Goal: Transaction & Acquisition: Purchase product/service

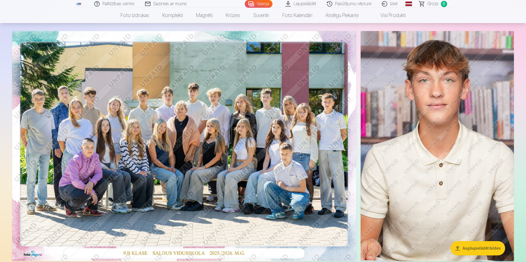
scroll to position [27, 0]
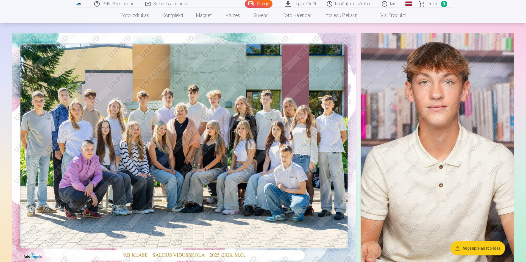
click at [180, 140] on img at bounding box center [184, 147] width 344 height 229
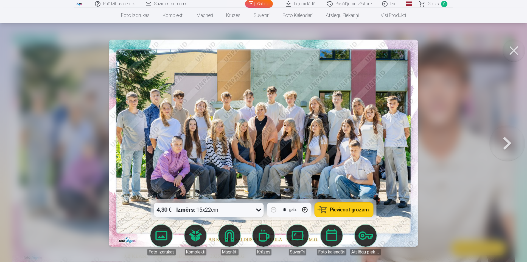
click at [343, 213] on button "Pievienot grozam" at bounding box center [344, 209] width 58 height 14
click at [511, 52] on button at bounding box center [514, 51] width 22 height 22
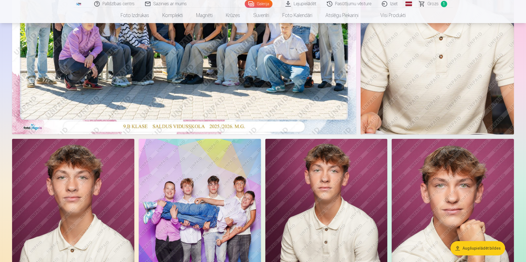
scroll to position [220, 0]
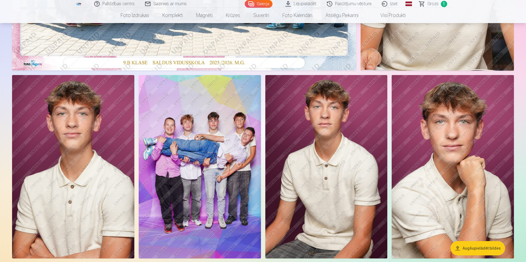
click at [228, 153] on img at bounding box center [200, 166] width 122 height 183
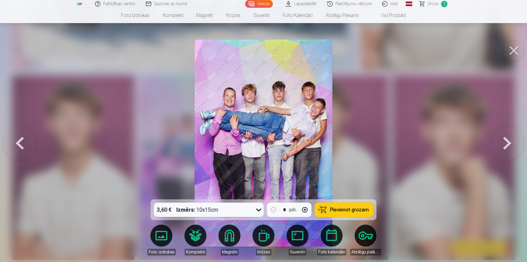
click at [345, 207] on span "Pievienot grozam" at bounding box center [349, 209] width 39 height 5
click at [512, 49] on button at bounding box center [514, 51] width 22 height 22
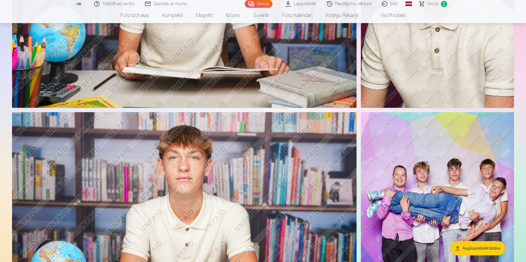
scroll to position [631, 0]
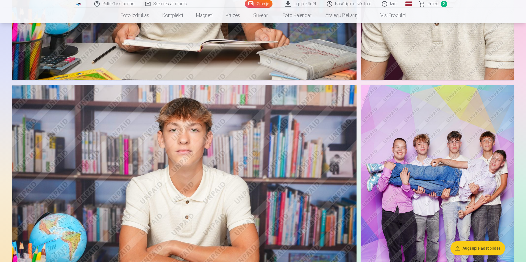
drag, startPoint x: 304, startPoint y: 210, endPoint x: 320, endPoint y: 186, distance: 28.4
drag, startPoint x: 320, startPoint y: 186, endPoint x: 285, endPoint y: 97, distance: 94.8
drag, startPoint x: 285, startPoint y: 97, endPoint x: 319, endPoint y: 193, distance: 101.6
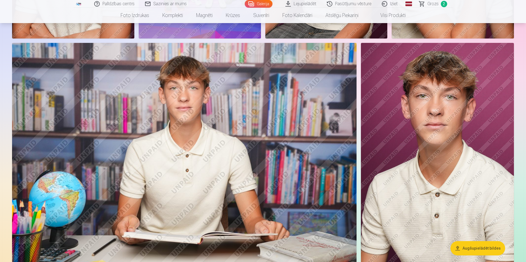
click at [451, 122] on img at bounding box center [437, 157] width 153 height 229
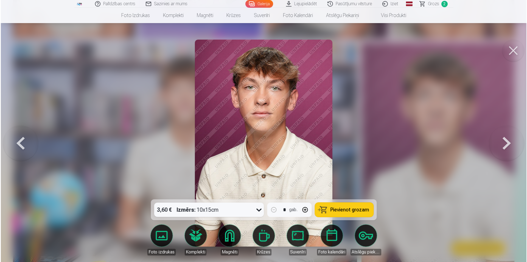
scroll to position [440, 0]
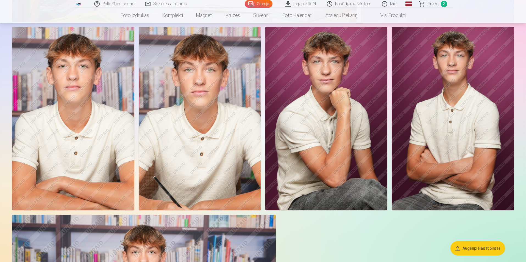
scroll to position [933, 0]
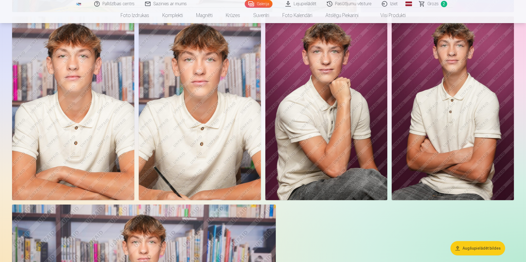
click at [88, 128] on img at bounding box center [73, 107] width 122 height 183
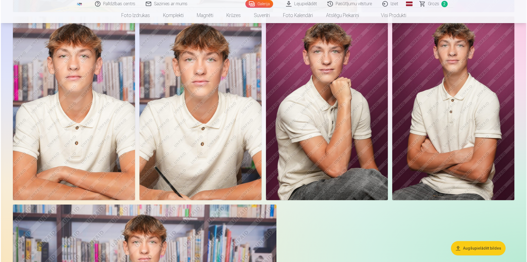
scroll to position [935, 0]
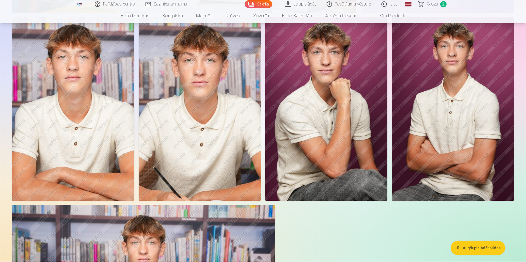
scroll to position [933, 0]
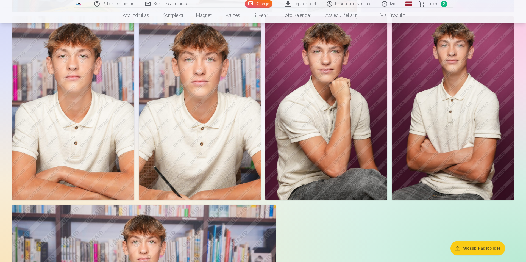
click at [447, 94] on img at bounding box center [452, 107] width 122 height 183
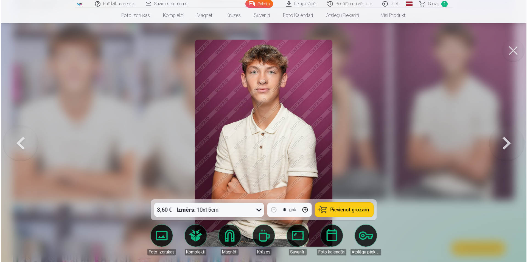
scroll to position [935, 0]
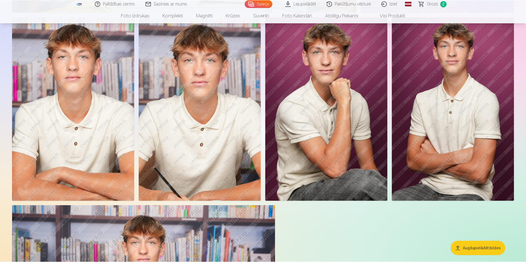
scroll to position [933, 0]
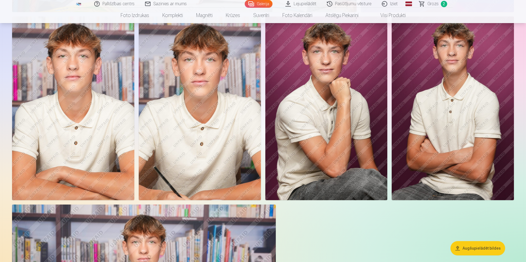
click at [183, 74] on img at bounding box center [200, 107] width 122 height 183
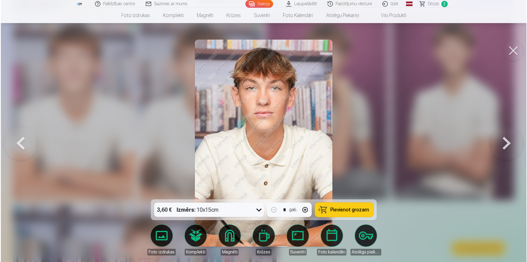
scroll to position [935, 0]
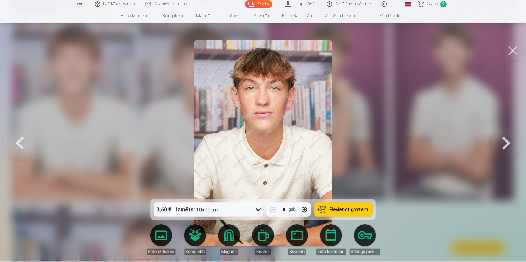
scroll to position [933, 0]
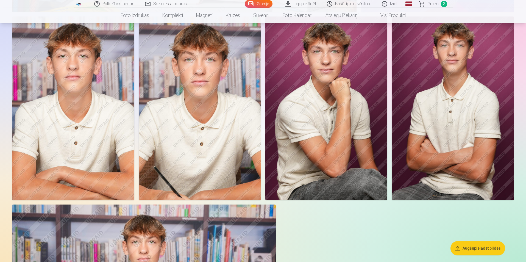
click at [486, 59] on img at bounding box center [452, 107] width 122 height 183
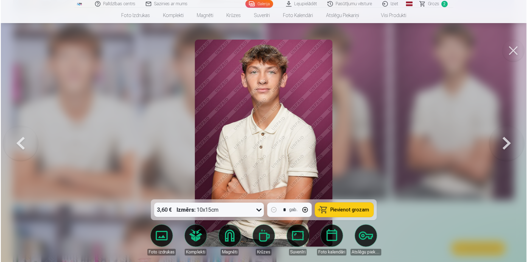
scroll to position [935, 0]
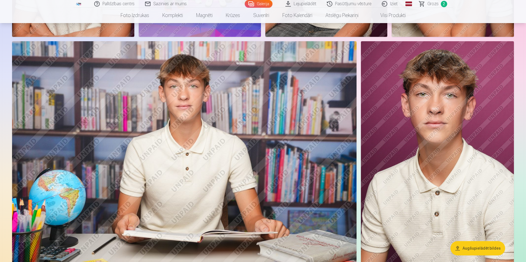
scroll to position [439, 0]
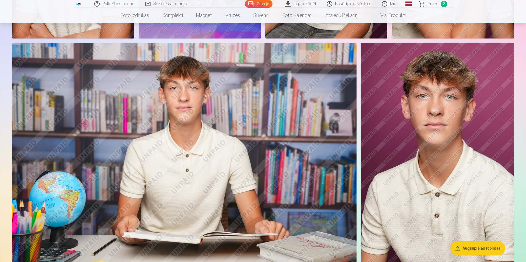
click at [446, 83] on img at bounding box center [437, 157] width 153 height 229
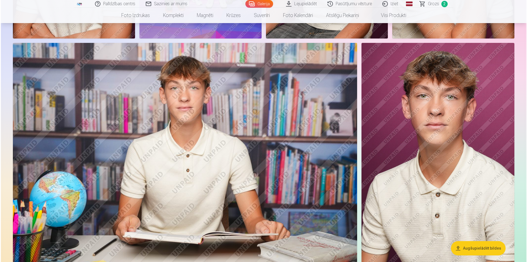
scroll to position [440, 0]
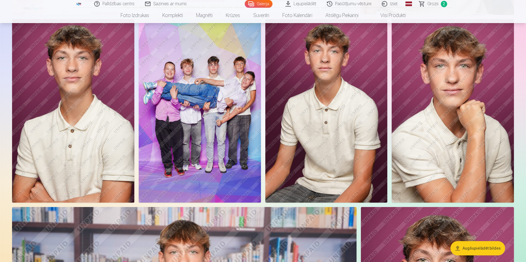
scroll to position [247, 0]
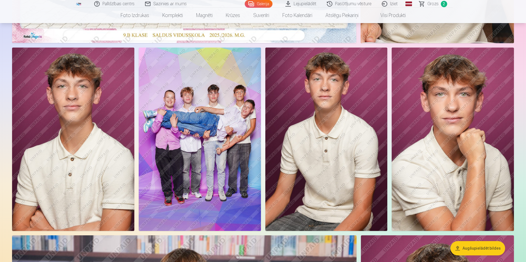
click at [318, 102] on img at bounding box center [326, 138] width 122 height 183
click at [52, 74] on img at bounding box center [73, 138] width 122 height 183
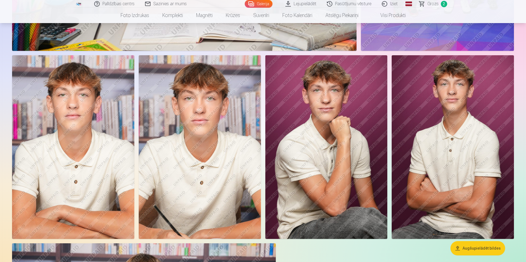
scroll to position [933, 0]
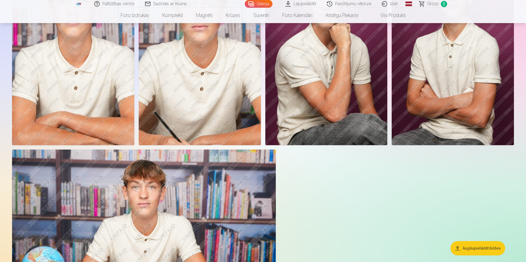
click at [210, 68] on img at bounding box center [200, 53] width 122 height 183
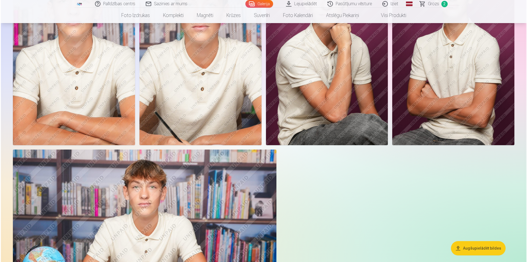
scroll to position [991, 0]
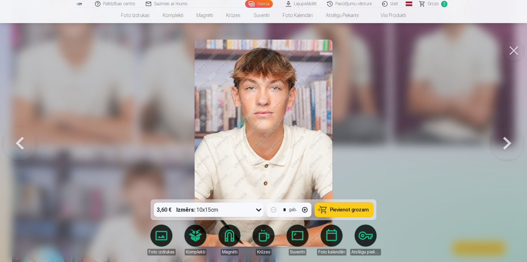
click at [222, 240] on link "Magnēti" at bounding box center [229, 239] width 31 height 31
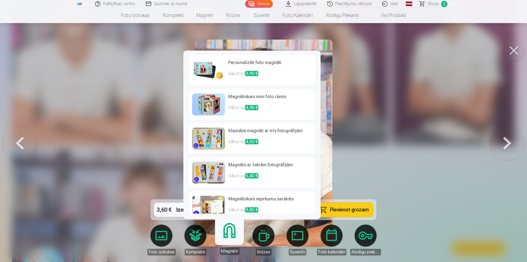
click at [364, 132] on div at bounding box center [263, 131] width 527 height 262
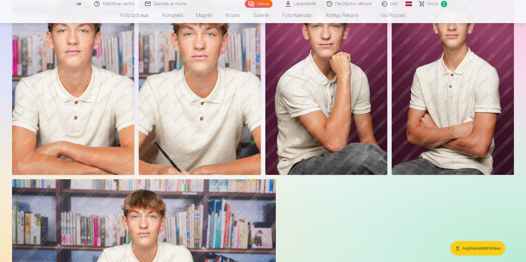
scroll to position [961, 0]
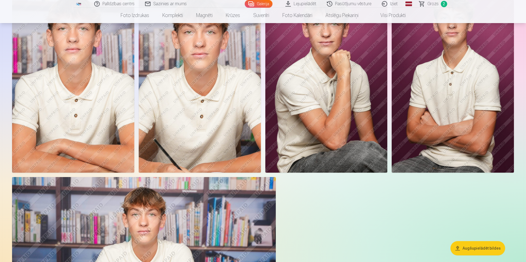
click at [432, 6] on span "Grozs" at bounding box center [432, 4] width 11 height 7
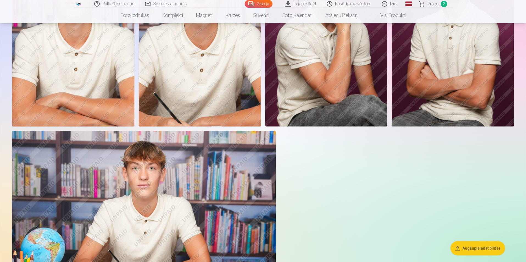
scroll to position [1016, 0]
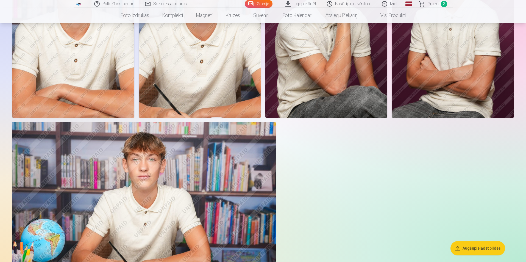
click at [209, 50] on img at bounding box center [200, 25] width 122 height 183
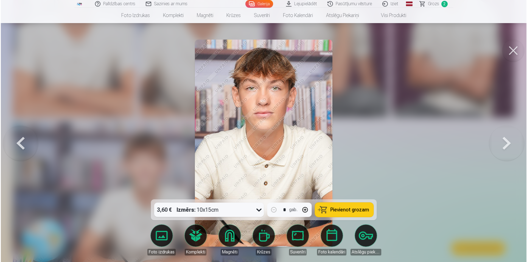
scroll to position [1018, 0]
click at [513, 45] on button at bounding box center [514, 51] width 22 height 22
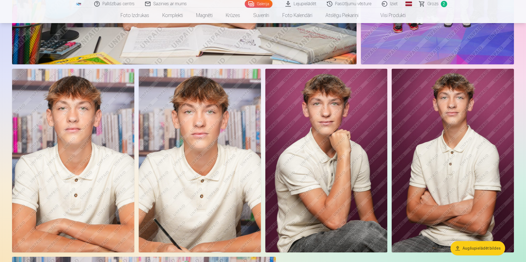
scroll to position [878, 0]
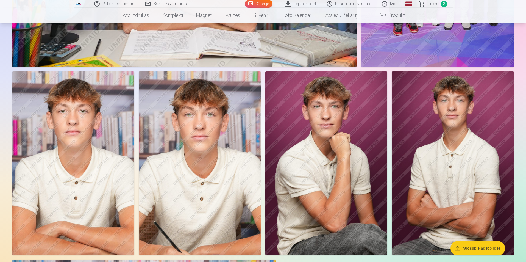
click at [88, 147] on img at bounding box center [73, 162] width 122 height 183
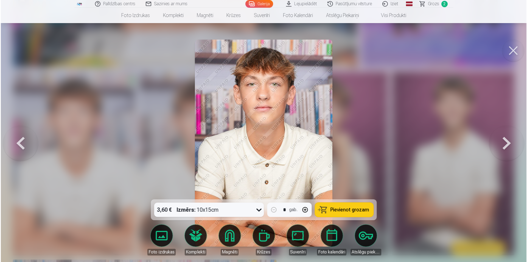
scroll to position [880, 0]
click at [230, 242] on link "Magnēti" at bounding box center [229, 239] width 31 height 31
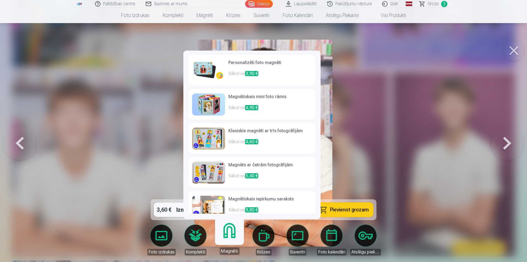
click at [251, 72] on span "3,90 €" at bounding box center [251, 73] width 13 height 5
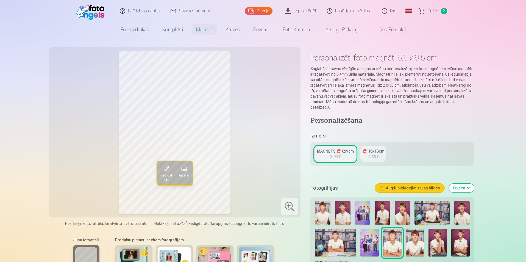
click at [326, 201] on img at bounding box center [323, 212] width 16 height 23
click at [344, 205] on img at bounding box center [343, 212] width 16 height 23
click at [379, 205] on img at bounding box center [382, 212] width 16 height 23
click at [397, 206] on img at bounding box center [402, 212] width 16 height 23
click at [462, 209] on img at bounding box center [462, 212] width 16 height 23
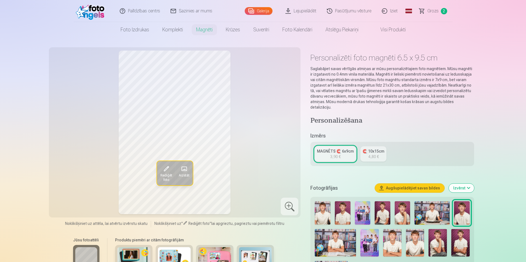
click at [391, 234] on img at bounding box center [392, 242] width 18 height 27
click at [411, 238] on img at bounding box center [415, 242] width 18 height 27
click at [442, 242] on img at bounding box center [437, 242] width 18 height 27
click at [462, 239] on img at bounding box center [460, 242] width 18 height 27
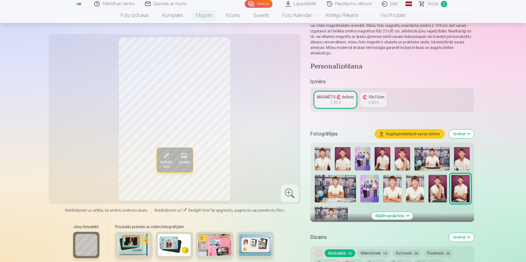
scroll to position [55, 0]
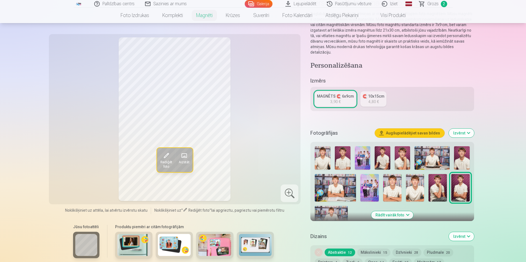
drag, startPoint x: 390, startPoint y: 178, endPoint x: 388, endPoint y: 180, distance: 3.4
click at [390, 178] on img at bounding box center [392, 187] width 18 height 27
click at [340, 153] on img at bounding box center [343, 157] width 16 height 23
click at [379, 153] on img at bounding box center [382, 157] width 16 height 23
click at [459, 152] on img at bounding box center [462, 157] width 16 height 23
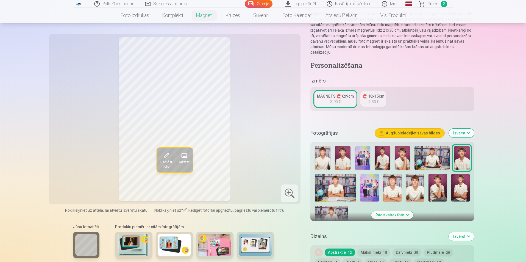
click at [392, 180] on img at bounding box center [392, 187] width 18 height 27
click at [461, 150] on img at bounding box center [462, 157] width 16 height 23
click at [381, 151] on img at bounding box center [382, 157] width 16 height 23
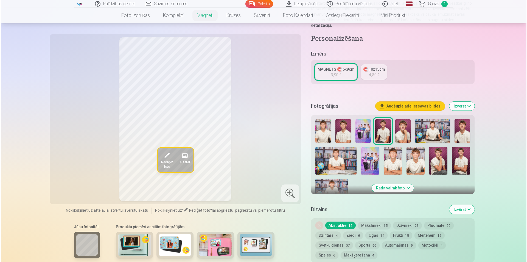
scroll to position [82, 0]
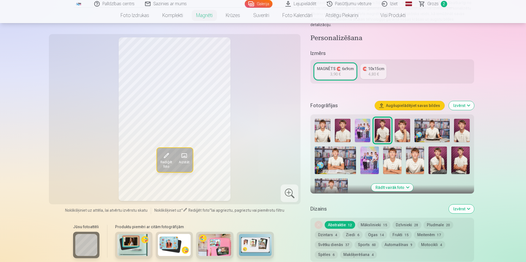
click at [342, 178] on img at bounding box center [331, 189] width 33 height 22
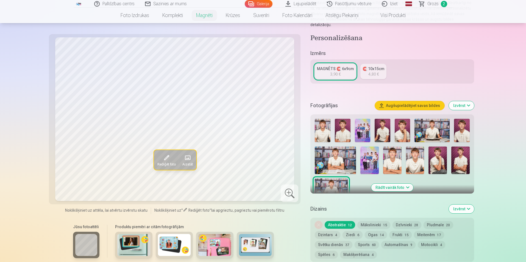
click at [464, 152] on img at bounding box center [460, 159] width 18 height 27
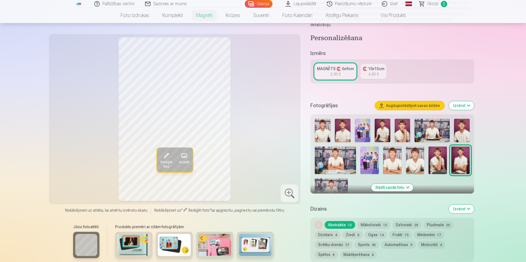
click at [436, 154] on img at bounding box center [437, 159] width 18 height 27
click at [413, 154] on img at bounding box center [415, 159] width 18 height 27
click at [397, 153] on img at bounding box center [392, 159] width 18 height 27
click at [459, 121] on img at bounding box center [462, 130] width 16 height 23
click at [387, 152] on img at bounding box center [392, 159] width 18 height 27
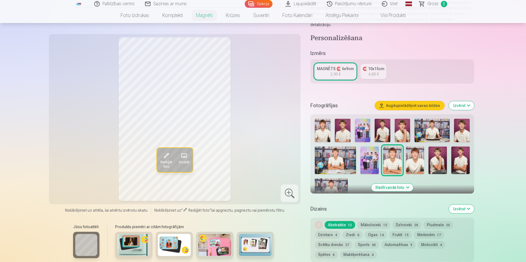
click at [400, 152] on img at bounding box center [392, 159] width 18 height 27
click at [413, 152] on img at bounding box center [415, 159] width 18 height 27
click at [464, 119] on img at bounding box center [462, 130] width 16 height 23
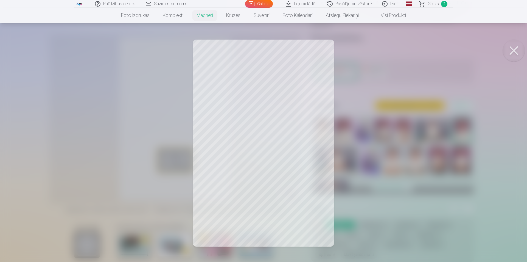
scroll to position [880, 0]
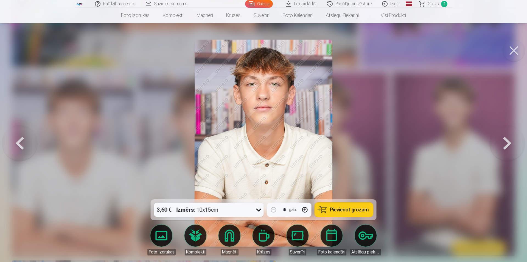
click at [519, 44] on button at bounding box center [514, 51] width 22 height 22
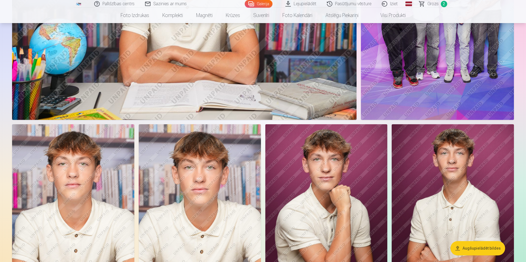
scroll to position [851, 0]
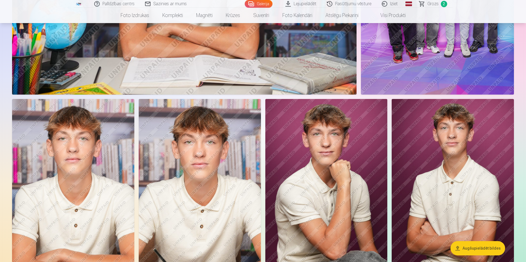
click at [441, 5] on span "2" at bounding box center [444, 4] width 6 height 6
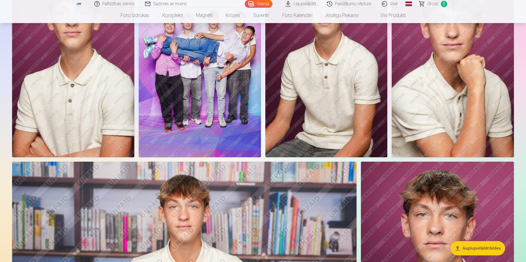
scroll to position [247, 0]
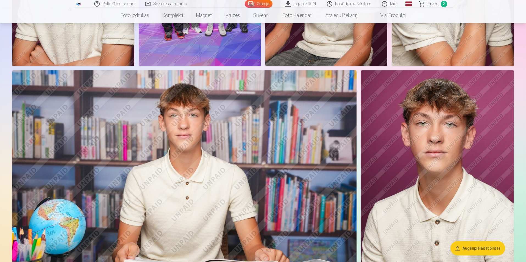
click at [463, 136] on img at bounding box center [437, 184] width 153 height 229
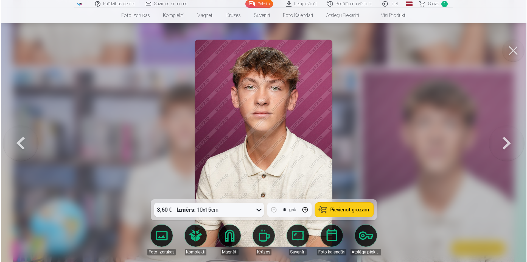
scroll to position [412, 0]
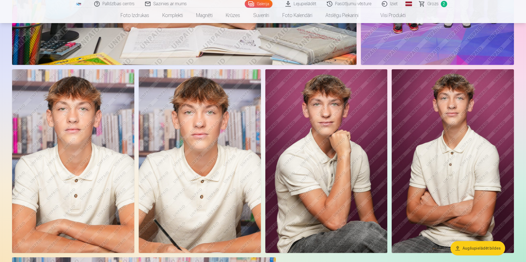
scroll to position [906, 0]
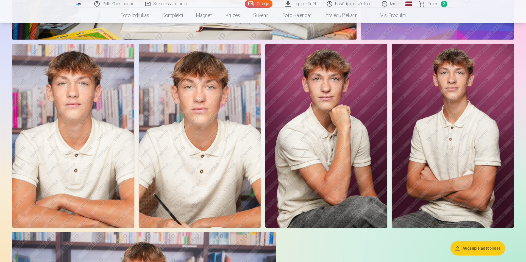
click at [112, 118] on img at bounding box center [73, 135] width 122 height 183
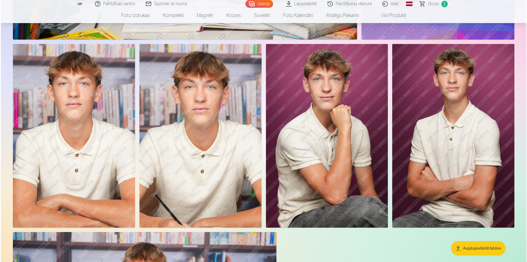
scroll to position [908, 0]
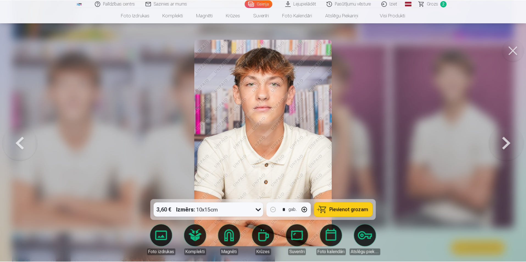
scroll to position [906, 0]
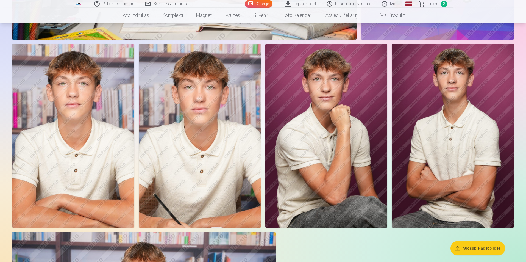
click at [107, 79] on img at bounding box center [73, 135] width 122 height 183
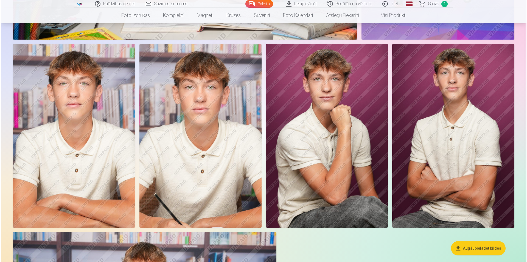
scroll to position [908, 0]
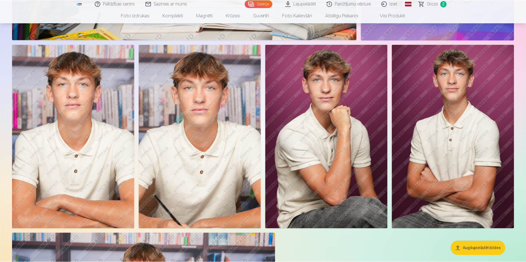
scroll to position [906, 0]
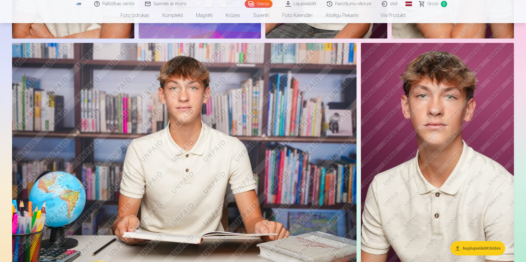
click at [404, 107] on img at bounding box center [437, 157] width 153 height 229
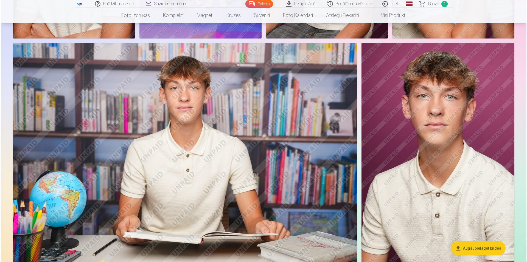
scroll to position [440, 0]
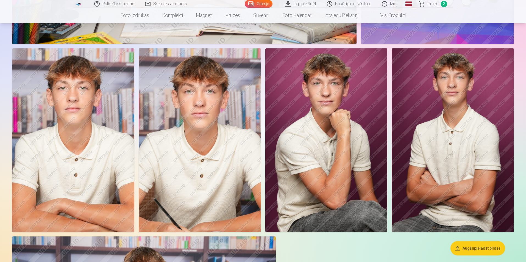
scroll to position [906, 0]
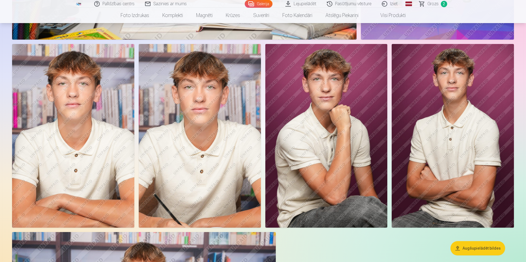
click at [111, 116] on img at bounding box center [73, 135] width 122 height 183
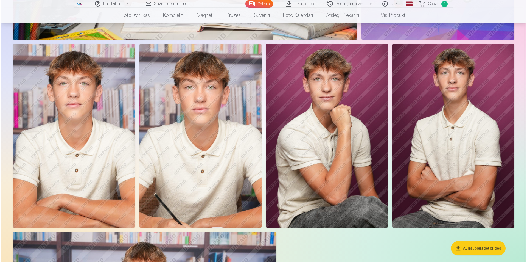
scroll to position [908, 0]
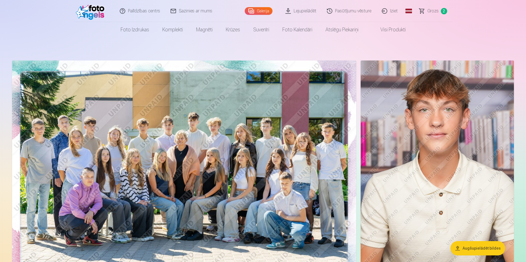
click at [457, 142] on img at bounding box center [436, 175] width 153 height 230
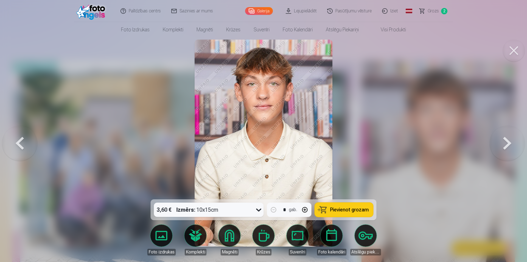
click at [502, 146] on button at bounding box center [507, 142] width 35 height 101
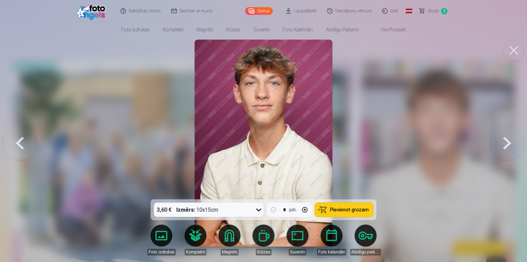
click at [502, 146] on button at bounding box center [507, 142] width 35 height 101
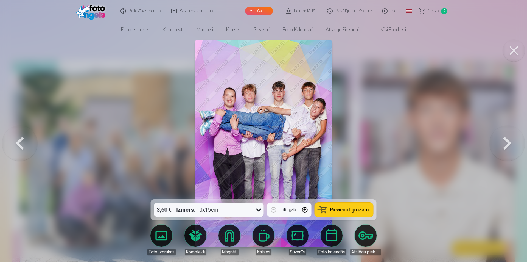
click at [502, 146] on button at bounding box center [507, 142] width 35 height 101
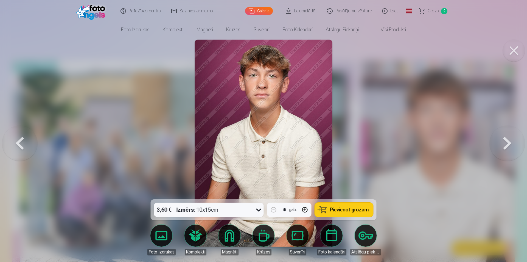
click at [502, 146] on button at bounding box center [507, 142] width 35 height 101
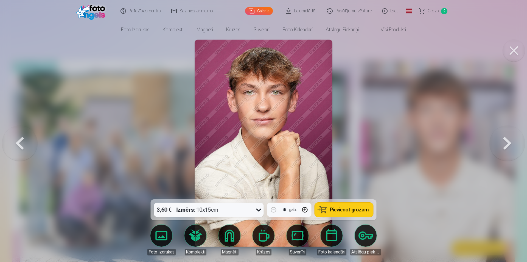
click at [502, 146] on button at bounding box center [507, 142] width 35 height 101
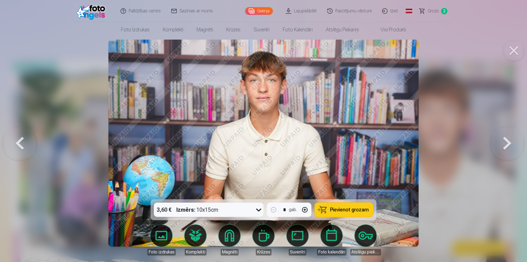
click at [502, 146] on button at bounding box center [507, 142] width 35 height 101
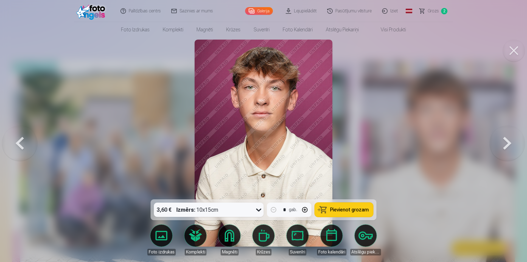
click at [16, 143] on button at bounding box center [19, 142] width 35 height 101
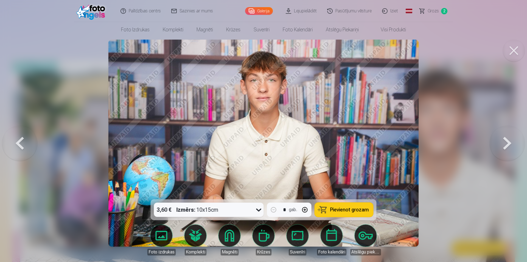
click at [31, 140] on button at bounding box center [19, 142] width 35 height 101
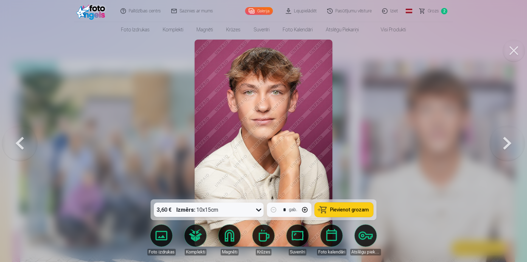
click at [507, 145] on button at bounding box center [507, 142] width 35 height 101
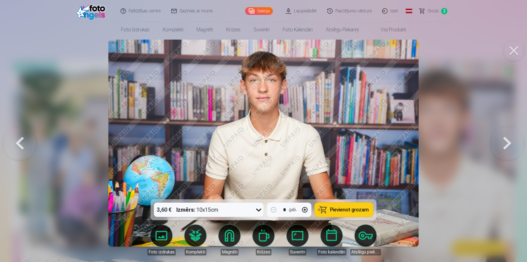
click at [507, 145] on button at bounding box center [507, 142] width 35 height 101
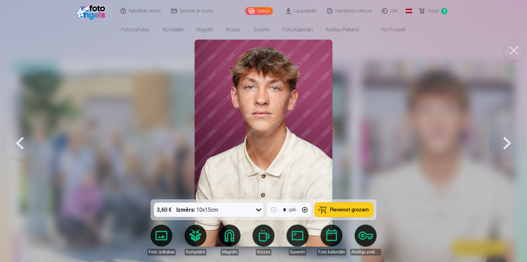
click at [507, 145] on button at bounding box center [507, 142] width 35 height 101
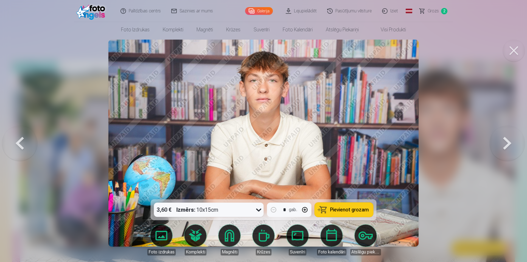
click at [507, 145] on button at bounding box center [507, 142] width 35 height 101
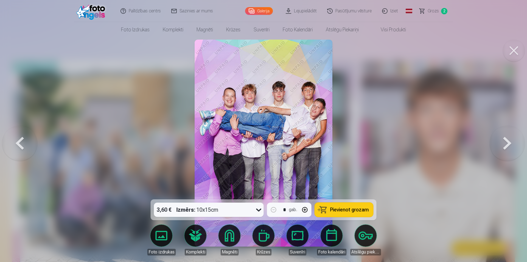
click at [507, 145] on button at bounding box center [507, 142] width 35 height 101
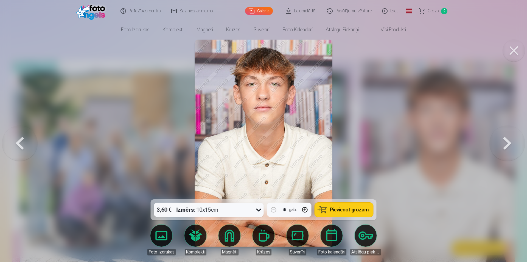
click at [507, 145] on button at bounding box center [507, 142] width 35 height 101
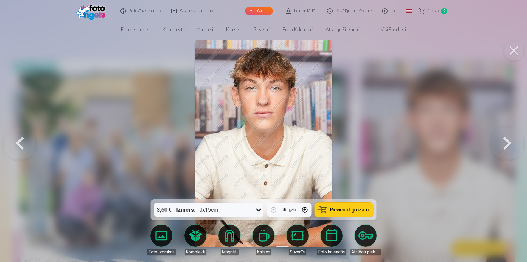
click at [507, 145] on button at bounding box center [507, 142] width 35 height 101
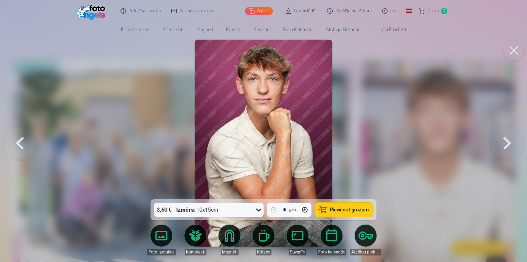
click at [507, 145] on button at bounding box center [507, 142] width 35 height 101
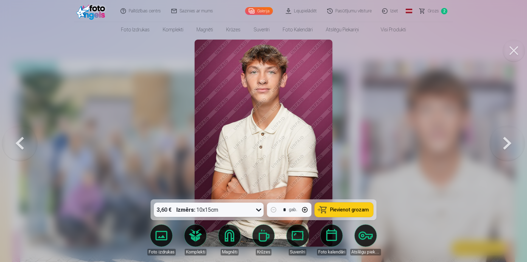
click at [507, 145] on button at bounding box center [507, 142] width 35 height 101
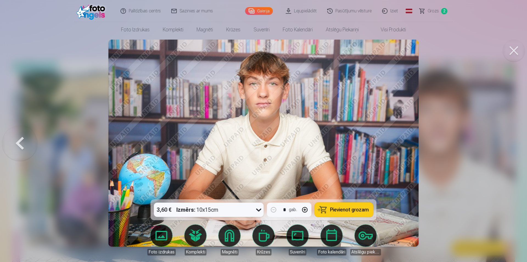
click at [507, 145] on div at bounding box center [263, 131] width 527 height 262
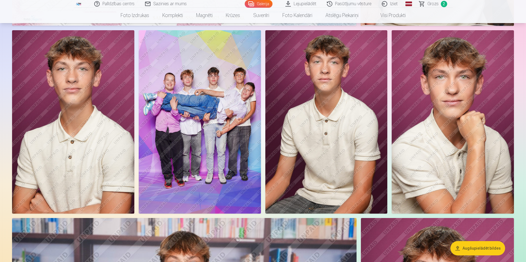
scroll to position [192, 0]
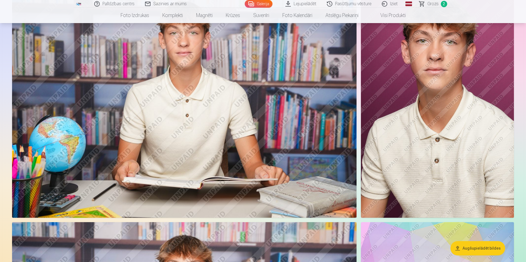
click at [427, 106] on img at bounding box center [437, 102] width 153 height 229
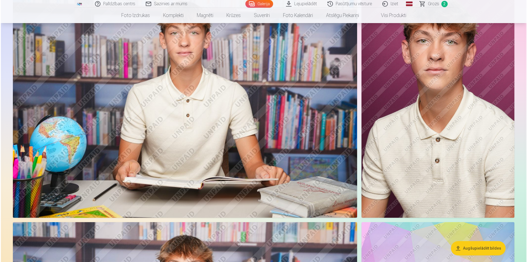
scroll to position [495, 0]
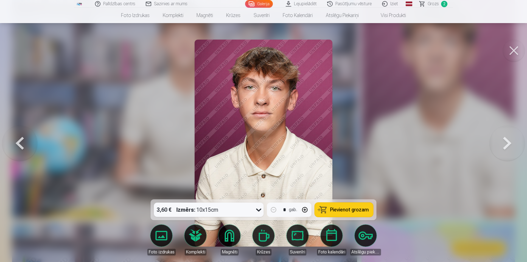
click at [512, 52] on button at bounding box center [514, 51] width 22 height 22
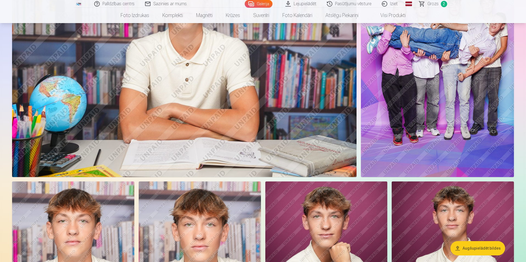
scroll to position [933, 0]
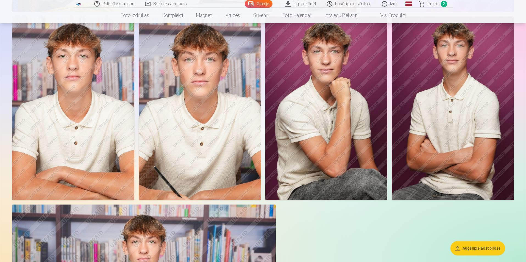
click at [169, 118] on img at bounding box center [200, 107] width 122 height 183
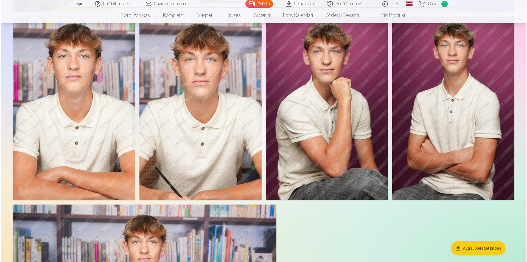
scroll to position [935, 0]
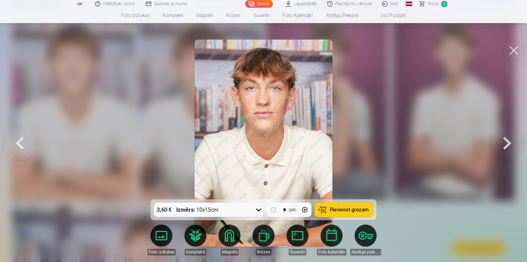
click at [511, 52] on button at bounding box center [514, 51] width 22 height 22
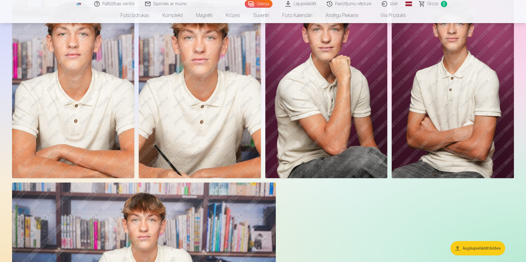
scroll to position [878, 0]
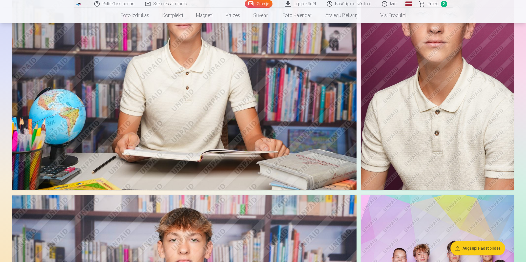
click at [440, 98] on img at bounding box center [437, 74] width 153 height 229
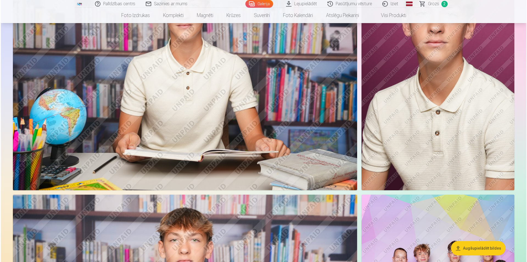
scroll to position [523, 0]
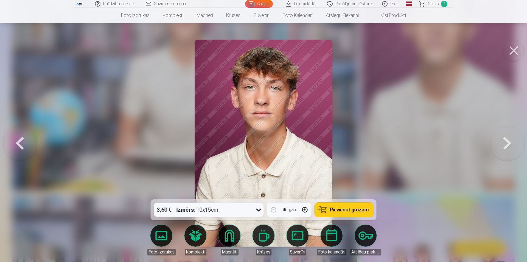
click at [230, 241] on link "Magnēti" at bounding box center [229, 239] width 31 height 31
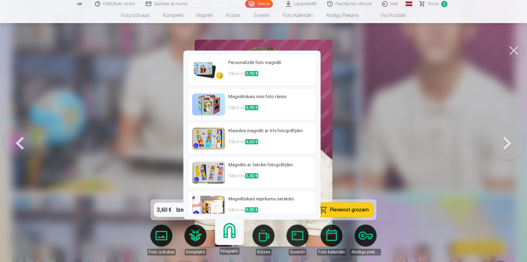
click at [250, 78] on p "Sākot no 3,90 €" at bounding box center [269, 75] width 83 height 11
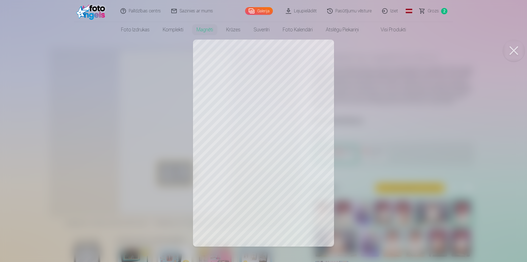
click at [516, 53] on button at bounding box center [514, 51] width 22 height 22
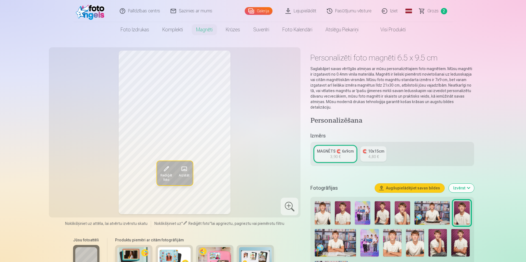
click at [329, 148] on div "MAGNĒTS 🧲 6x9cm" at bounding box center [335, 150] width 37 height 5
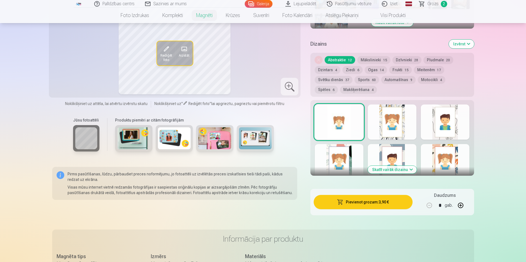
scroll to position [220, 0]
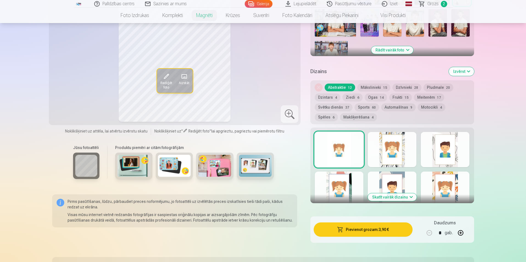
click at [411, 193] on button "Skatīt vairāk dizainu" at bounding box center [392, 197] width 49 height 8
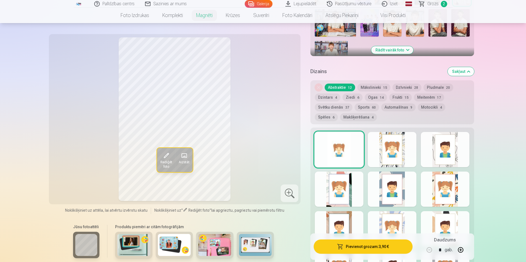
scroll to position [275, 0]
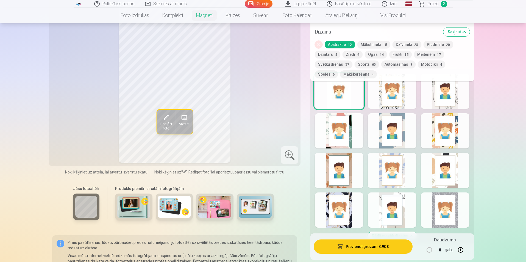
click at [333, 128] on div at bounding box center [339, 130] width 49 height 35
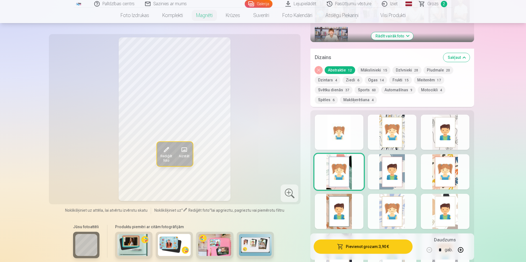
scroll to position [220, 0]
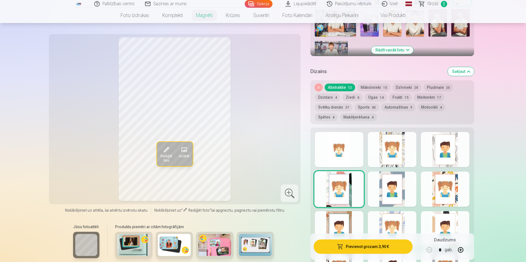
click at [349, 159] on div at bounding box center [339, 149] width 49 height 35
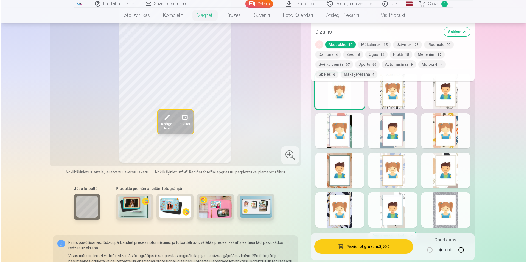
scroll to position [302, 0]
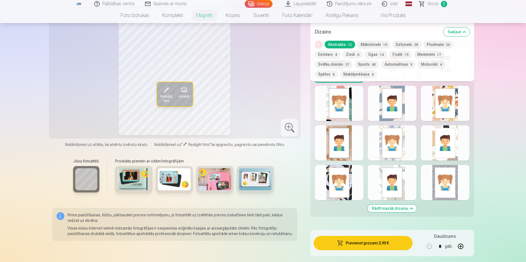
click at [384, 237] on button "Pievienot grozam : 3,90 €" at bounding box center [362, 243] width 99 height 14
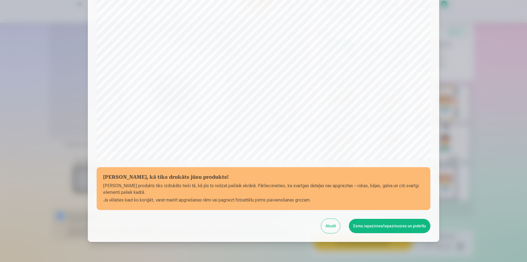
scroll to position [134, 0]
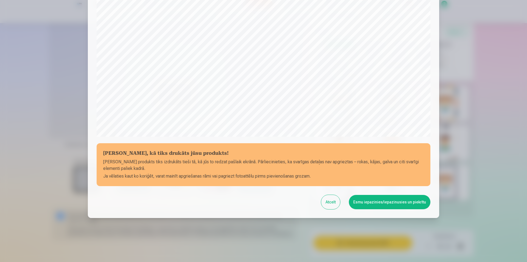
click at [383, 205] on button "Esmu iepazinies/iepazinusies un piekrītu" at bounding box center [390, 202] width 82 height 14
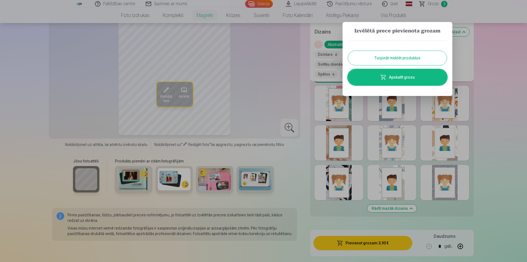
click at [411, 79] on link "Apskatīt grozu" at bounding box center [397, 76] width 99 height 15
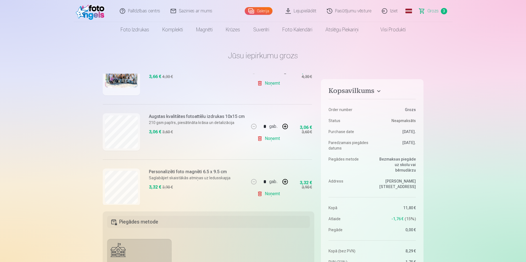
scroll to position [103, 0]
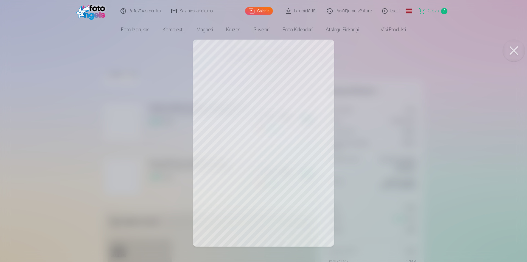
click at [512, 51] on button at bounding box center [514, 51] width 22 height 22
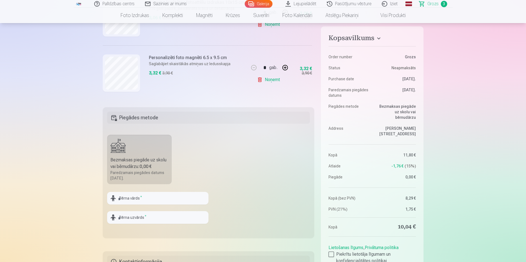
scroll to position [137, 0]
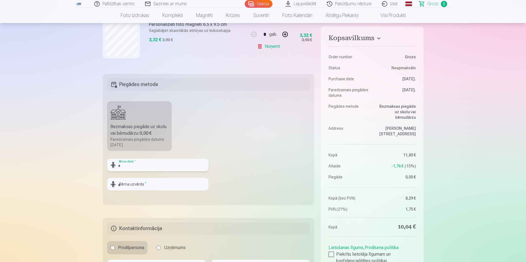
click at [162, 169] on input "text" at bounding box center [157, 164] width 101 height 13
type input "*"
type input "******"
click at [150, 185] on input "text" at bounding box center [157, 184] width 101 height 13
type input "*******"
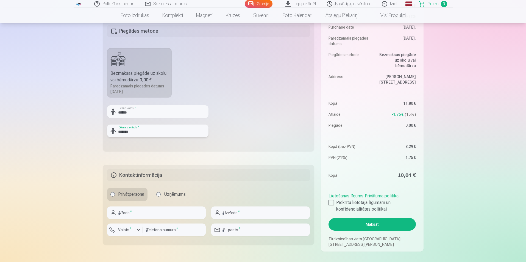
scroll to position [192, 0]
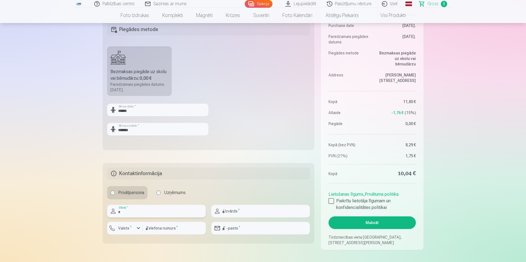
click at [123, 213] on input "text" at bounding box center [156, 211] width 99 height 13
type input "********"
type input "******"
type input "********"
type input "**********"
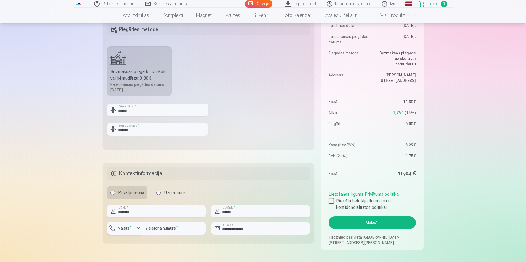
click at [137, 226] on div "button" at bounding box center [138, 228] width 7 height 7
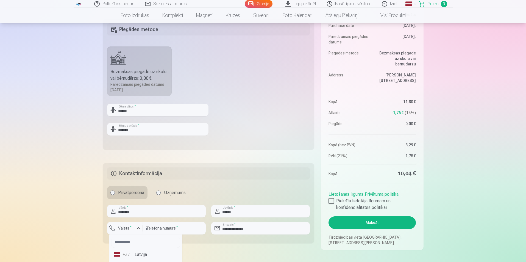
click at [142, 254] on li "+371 Latvija" at bounding box center [145, 254] width 68 height 11
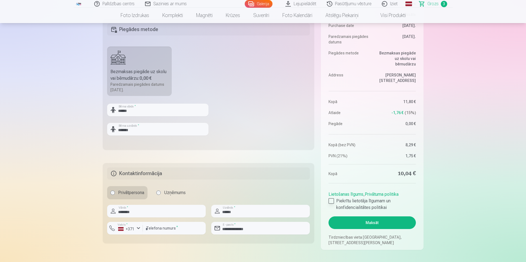
click at [333, 202] on div at bounding box center [330, 200] width 5 height 5
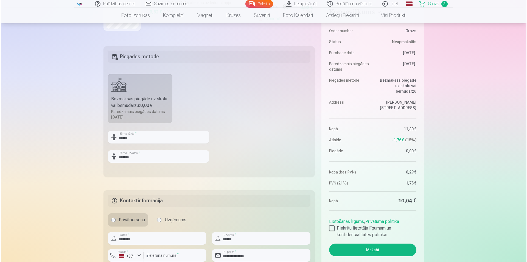
scroll to position [220, 0]
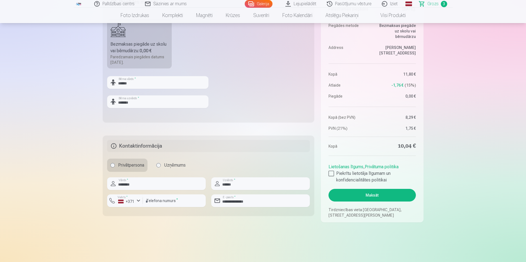
click at [365, 198] on button "Maksāt" at bounding box center [371, 195] width 87 height 13
